Goal: Task Accomplishment & Management: Manage account settings

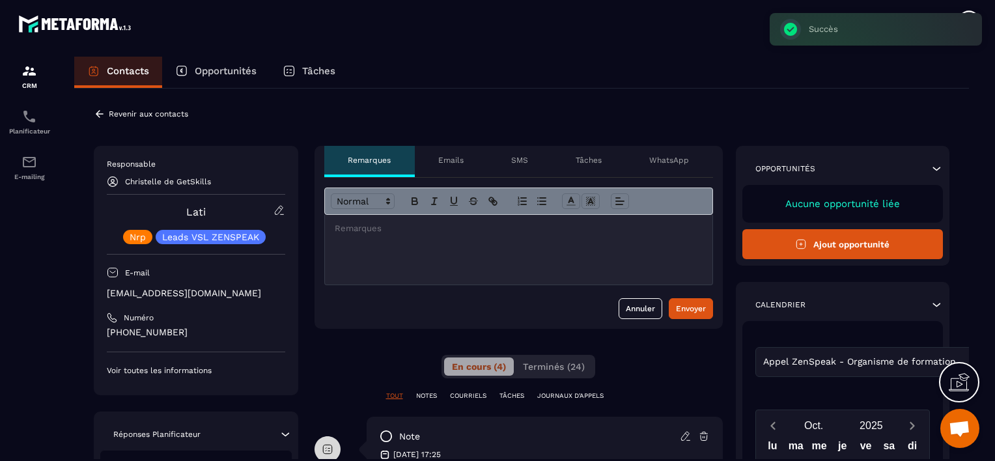
click at [112, 115] on p "Revenir aux contacts" at bounding box center [148, 113] width 79 height 9
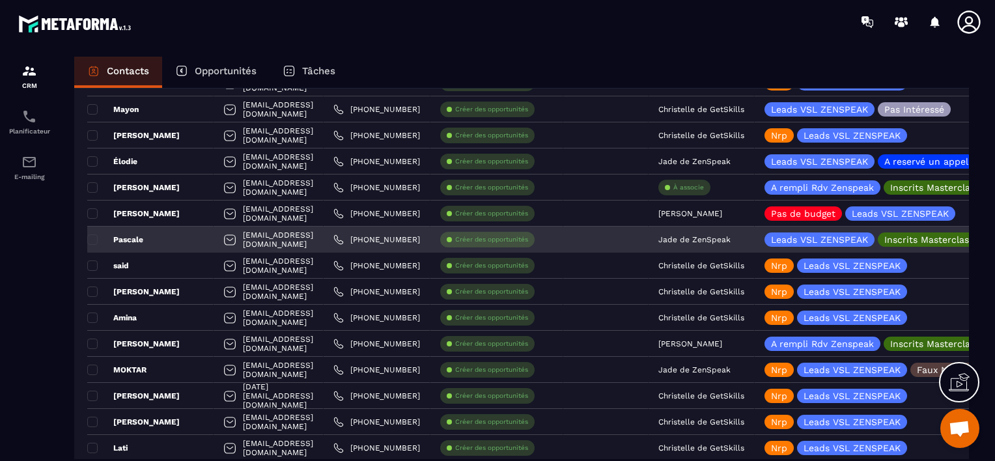
scroll to position [1237, 0]
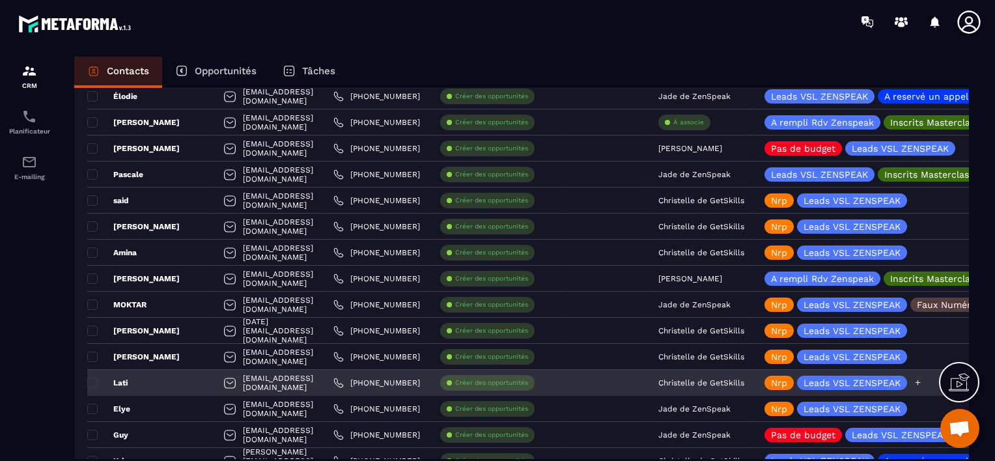
click at [905, 387] on div "Leads VSL ZENSPEAK" at bounding box center [852, 383] width 110 height 14
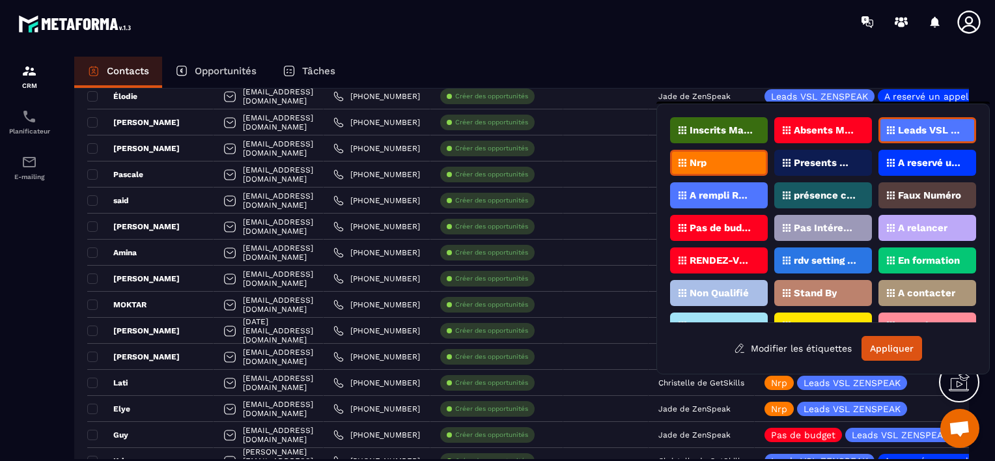
click at [716, 169] on div "Nrp" at bounding box center [719, 163] width 98 height 26
click at [919, 227] on p "A relancer" at bounding box center [922, 227] width 49 height 9
click at [883, 347] on button "Appliquer" at bounding box center [891, 348] width 61 height 25
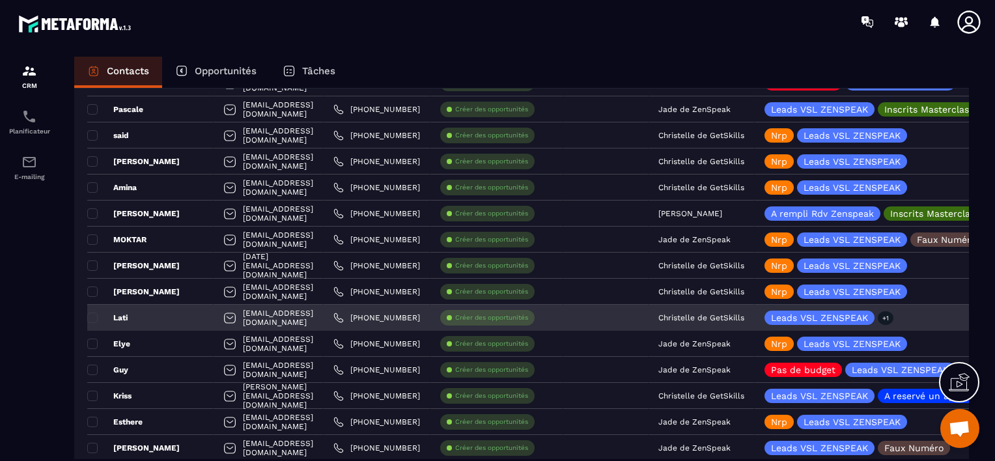
scroll to position [1367, 0]
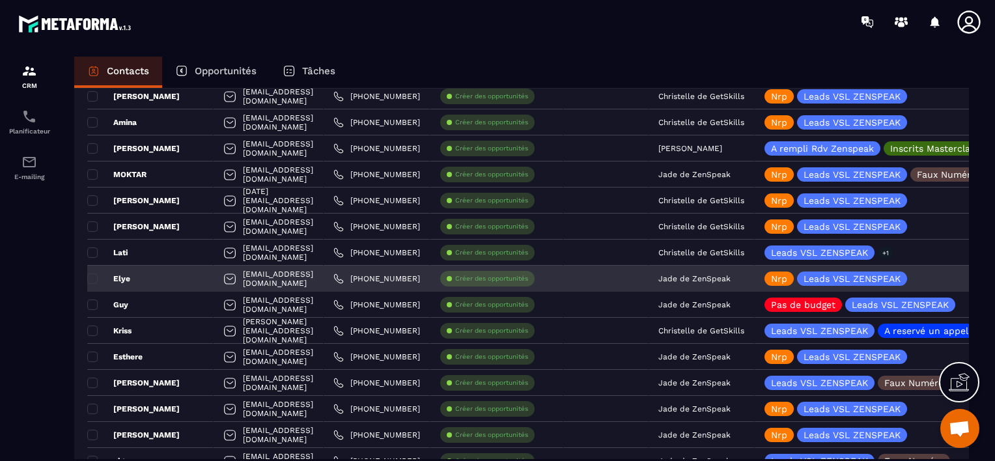
click at [731, 277] on p "Jade de ZenSpeak" at bounding box center [694, 278] width 72 height 9
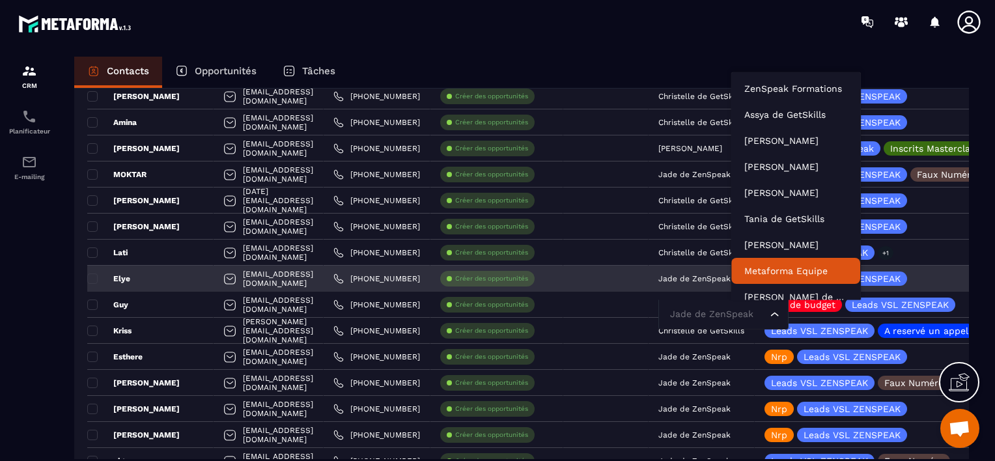
scroll to position [10, 0]
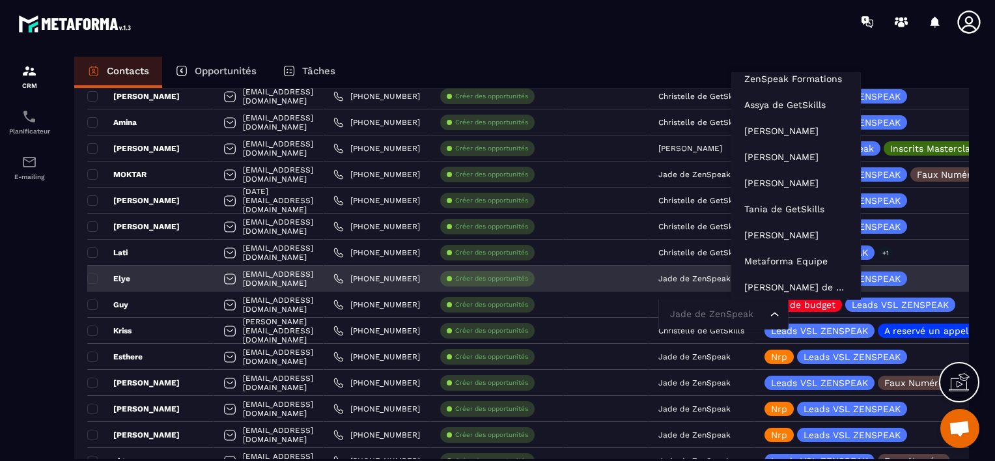
click at [767, 315] on input "Search for option" at bounding box center [717, 314] width 100 height 14
type input "**"
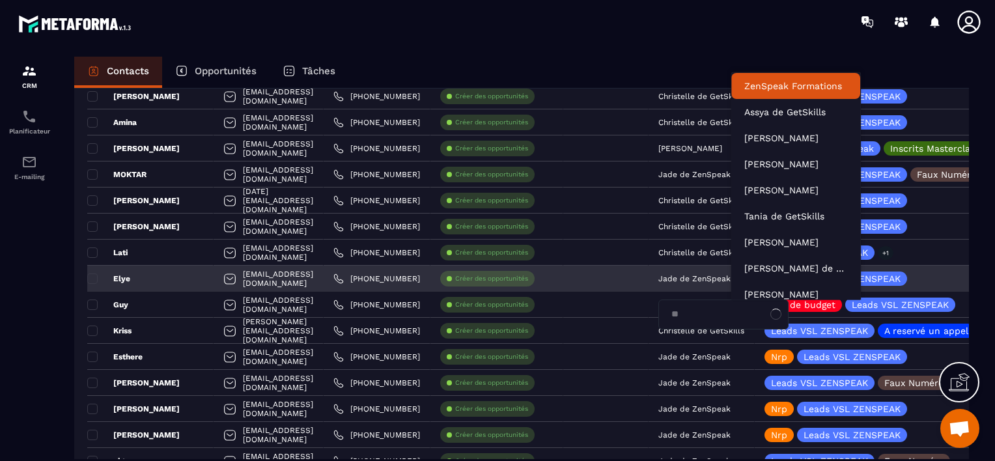
scroll to position [0, 0]
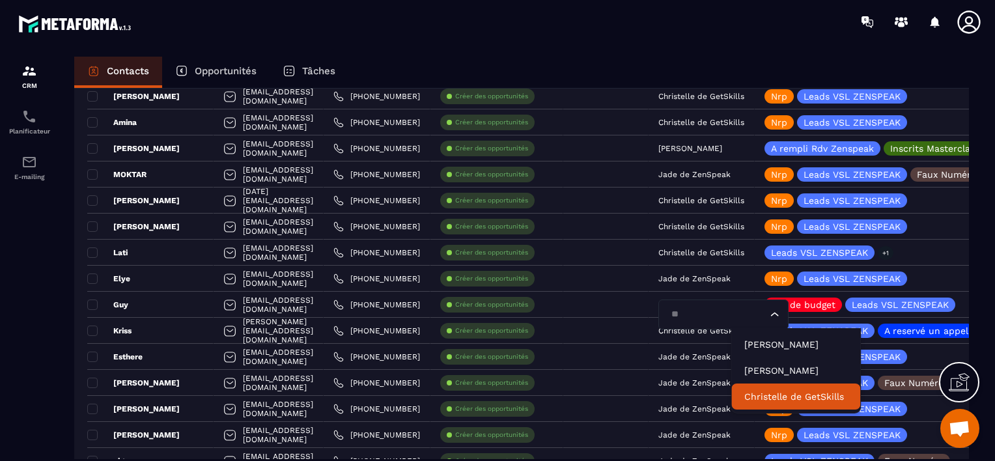
click at [775, 396] on p "Christelle de GetSkills" at bounding box center [795, 396] width 103 height 13
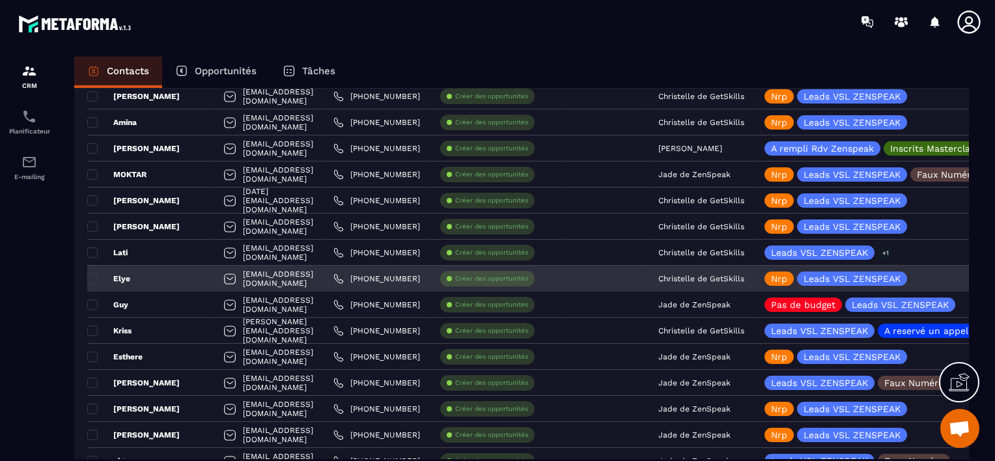
click at [172, 278] on div "Elye" at bounding box center [150, 279] width 126 height 26
